Goal: Information Seeking & Learning: Find contact information

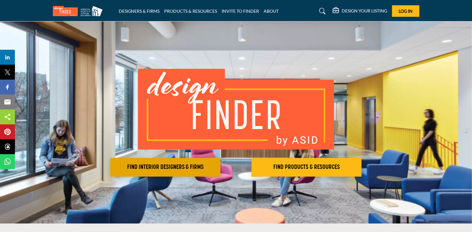
click at [156, 163] on h2 "FIND INTERIOR DESIGNERS & FIRMS" at bounding box center [165, 166] width 106 height 7
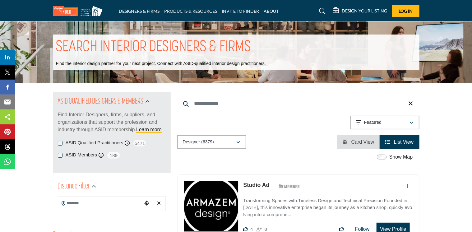
scroll to position [203, 0]
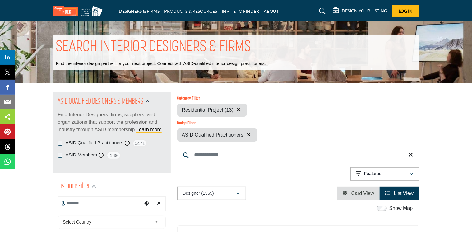
click at [112, 203] on input "Search Location" at bounding box center [100, 203] width 84 height 12
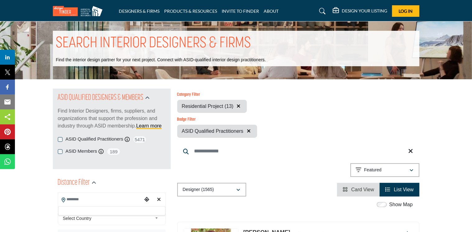
click at [156, 221] on b at bounding box center [158, 218] width 6 height 8
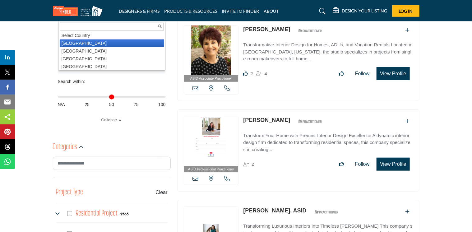
click at [79, 43] on li "United States" at bounding box center [112, 43] width 104 height 8
type input "***"
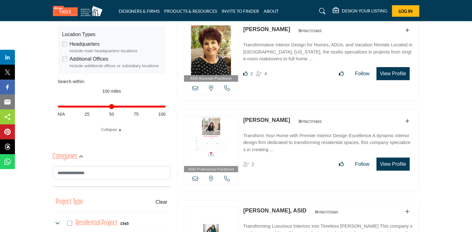
scroll to position [87, 0]
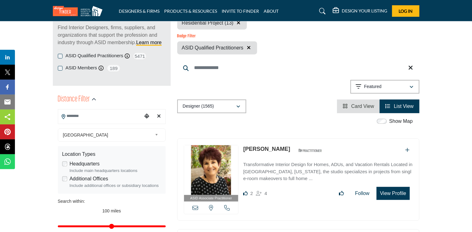
click at [91, 116] on input "Search Location" at bounding box center [100, 116] width 84 height 12
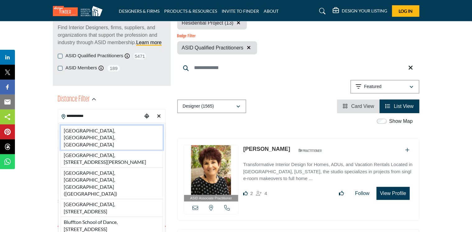
click at [82, 129] on li "Bluffton, SC, USA" at bounding box center [112, 137] width 102 height 25
type input "**********"
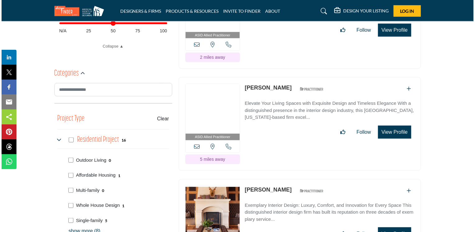
scroll to position [493, 0]
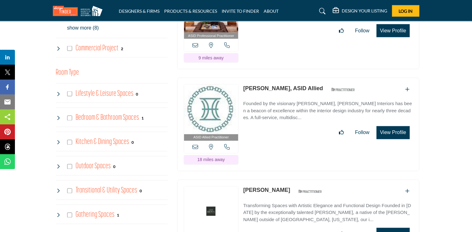
click at [385, 126] on button "View Profile" at bounding box center [392, 132] width 33 height 13
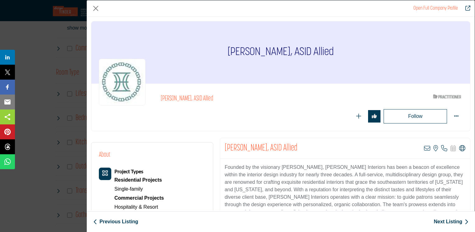
scroll to position [194, 0]
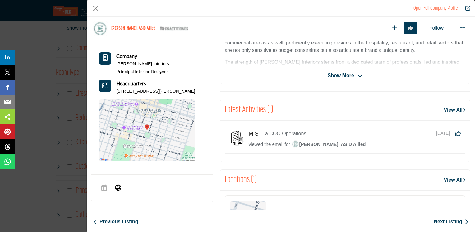
click at [444, 177] on link "View All" at bounding box center [454, 179] width 21 height 7
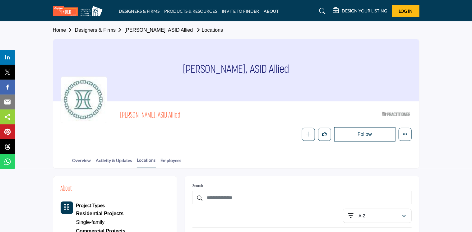
scroll to position [203, 0]
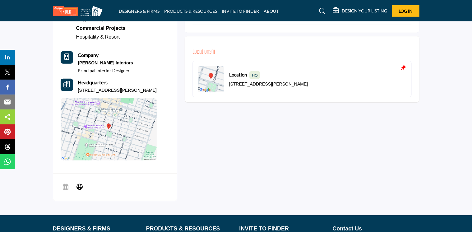
click at [121, 117] on img at bounding box center [109, 129] width 96 height 62
